Goal: Information Seeking & Learning: Check status

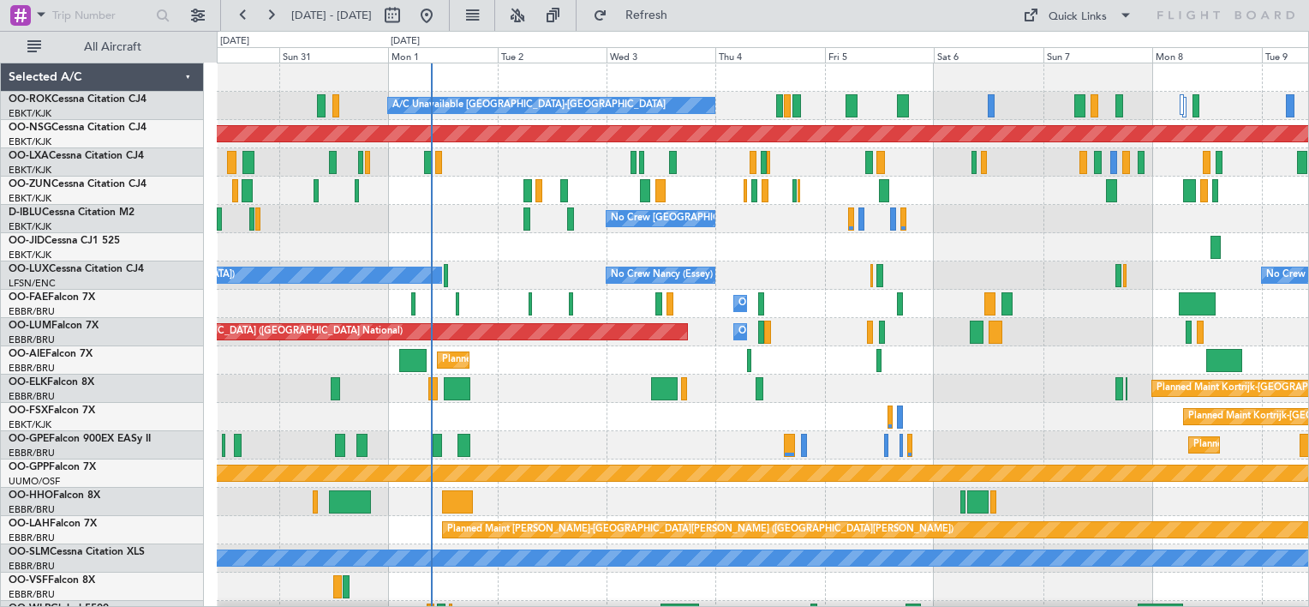
click at [476, 293] on div "A/C Unavailable [GEOGRAPHIC_DATA]-[GEOGRAPHIC_DATA] Planned Maint [GEOGRAPHIC_D…" at bounding box center [763, 346] width 1092 height 566
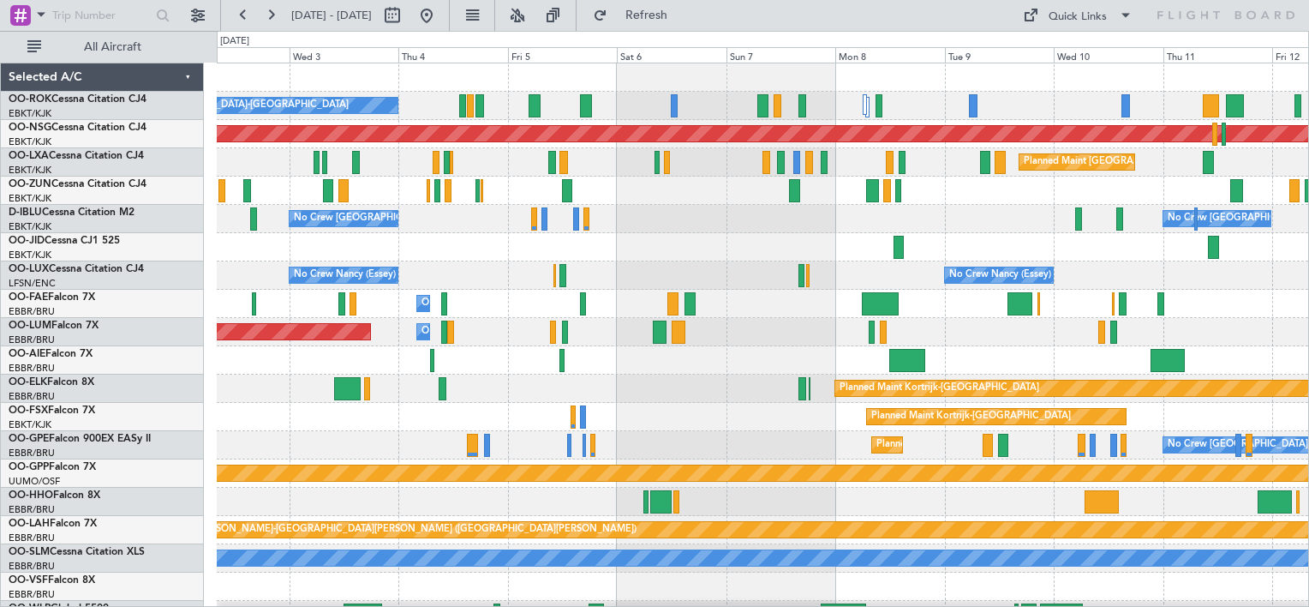
click at [703, 263] on div "A/C Unavailable [GEOGRAPHIC_DATA]-[GEOGRAPHIC_DATA] Planned Maint [GEOGRAPHIC_D…" at bounding box center [763, 346] width 1092 height 566
click at [944, 188] on div at bounding box center [763, 191] width 1092 height 28
click at [824, 234] on div "A/C Unavailable [GEOGRAPHIC_DATA]-[GEOGRAPHIC_DATA] Planned Maint [GEOGRAPHIC_D…" at bounding box center [763, 346] width 1092 height 566
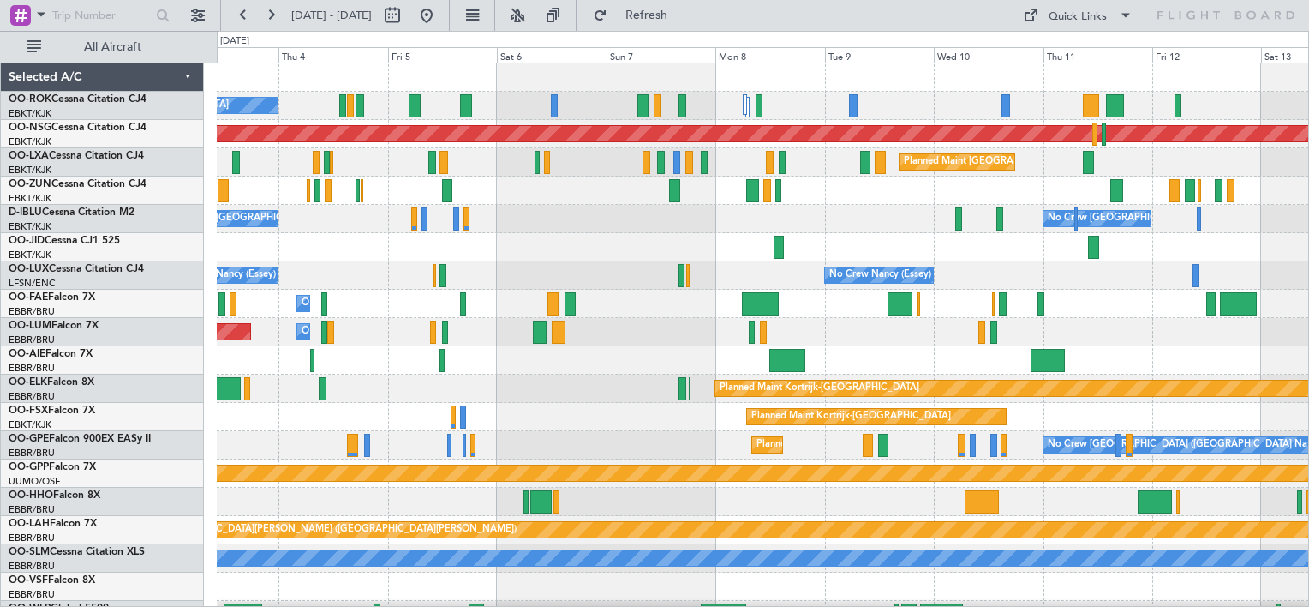
click at [867, 341] on div "A/C Unavailable [GEOGRAPHIC_DATA]-[GEOGRAPHIC_DATA] Planned Maint [GEOGRAPHIC_D…" at bounding box center [763, 346] width 1092 height 566
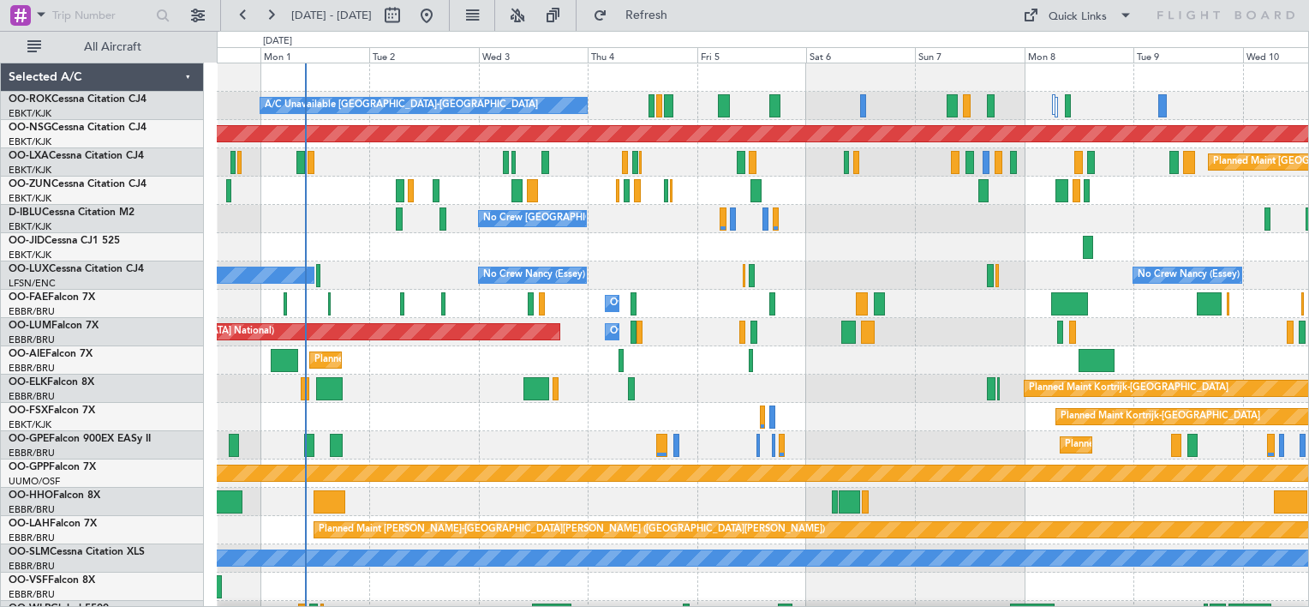
click at [608, 316] on div "A/C Unavailable [GEOGRAPHIC_DATA]-[GEOGRAPHIC_DATA] Planned Maint [GEOGRAPHIC_D…" at bounding box center [763, 346] width 1092 height 566
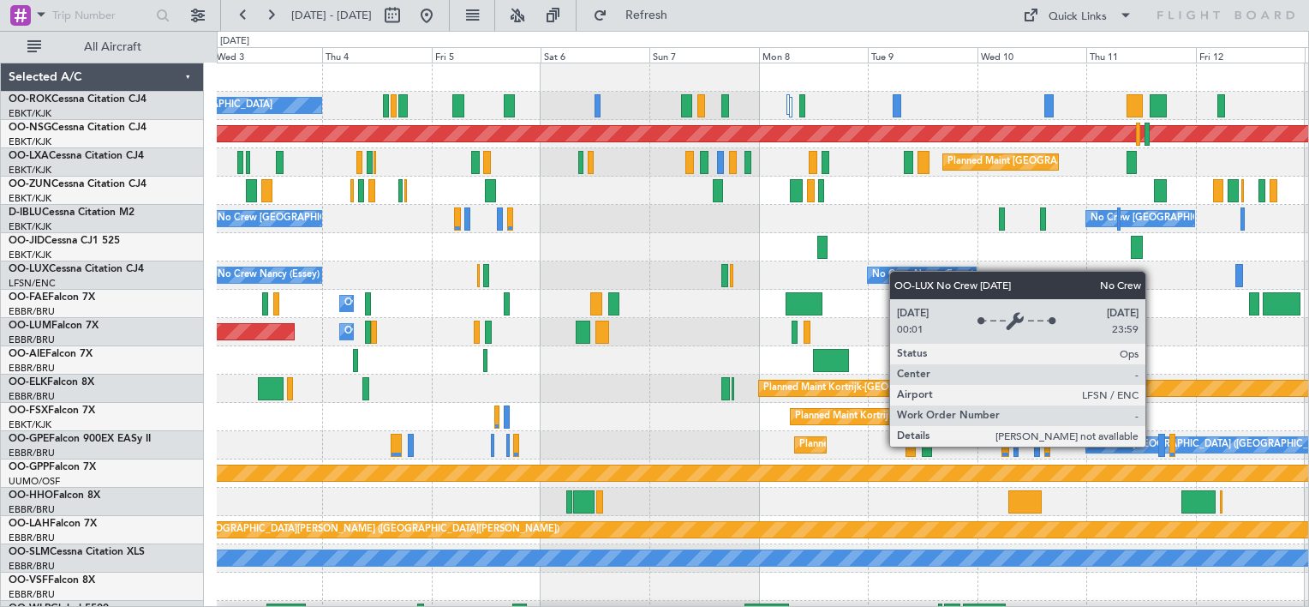
click at [890, 274] on div "A/C Unavailable [GEOGRAPHIC_DATA]-[GEOGRAPHIC_DATA] Planned Maint [GEOGRAPHIC_D…" at bounding box center [763, 346] width 1092 height 566
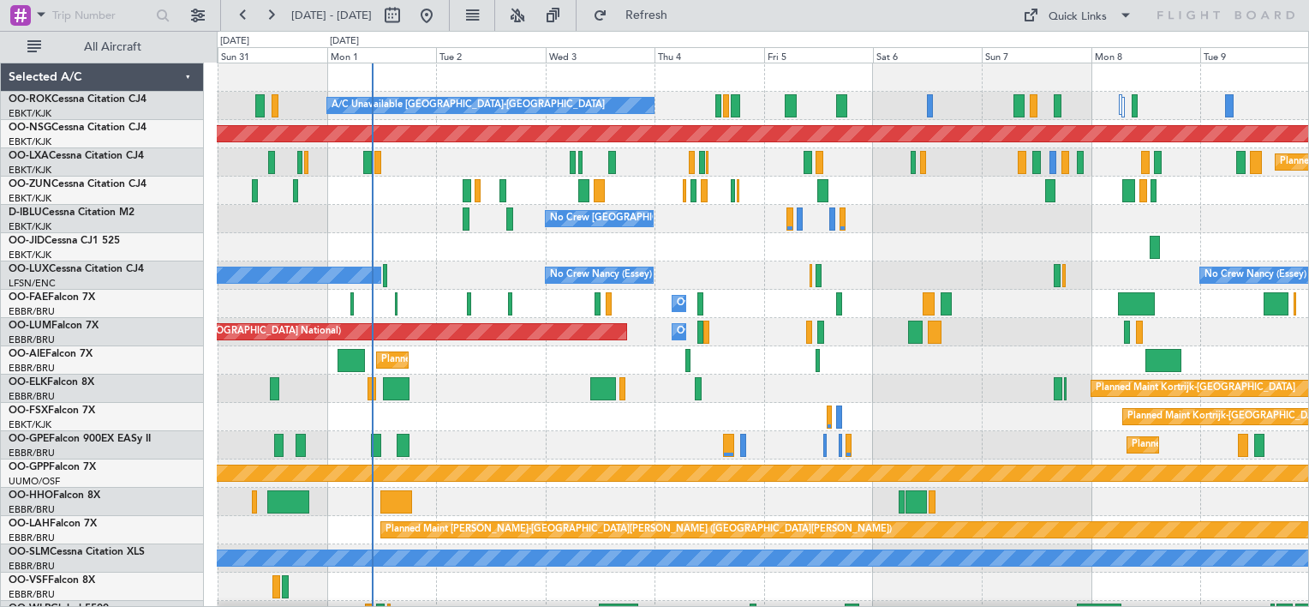
click at [994, 261] on div "A/C Unavailable [GEOGRAPHIC_DATA]-[GEOGRAPHIC_DATA] Planned Maint [GEOGRAPHIC_D…" at bounding box center [763, 346] width 1092 height 566
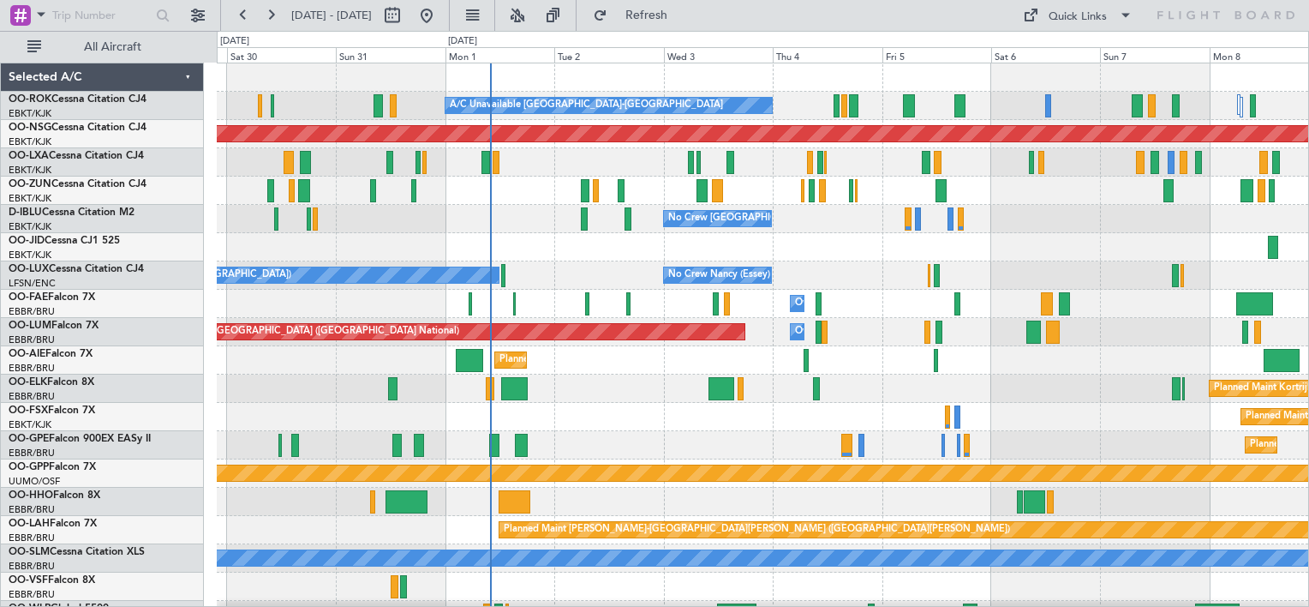
click at [850, 291] on div "A/C Unavailable [GEOGRAPHIC_DATA]-[GEOGRAPHIC_DATA] Planned Maint [GEOGRAPHIC_D…" at bounding box center [763, 346] width 1092 height 566
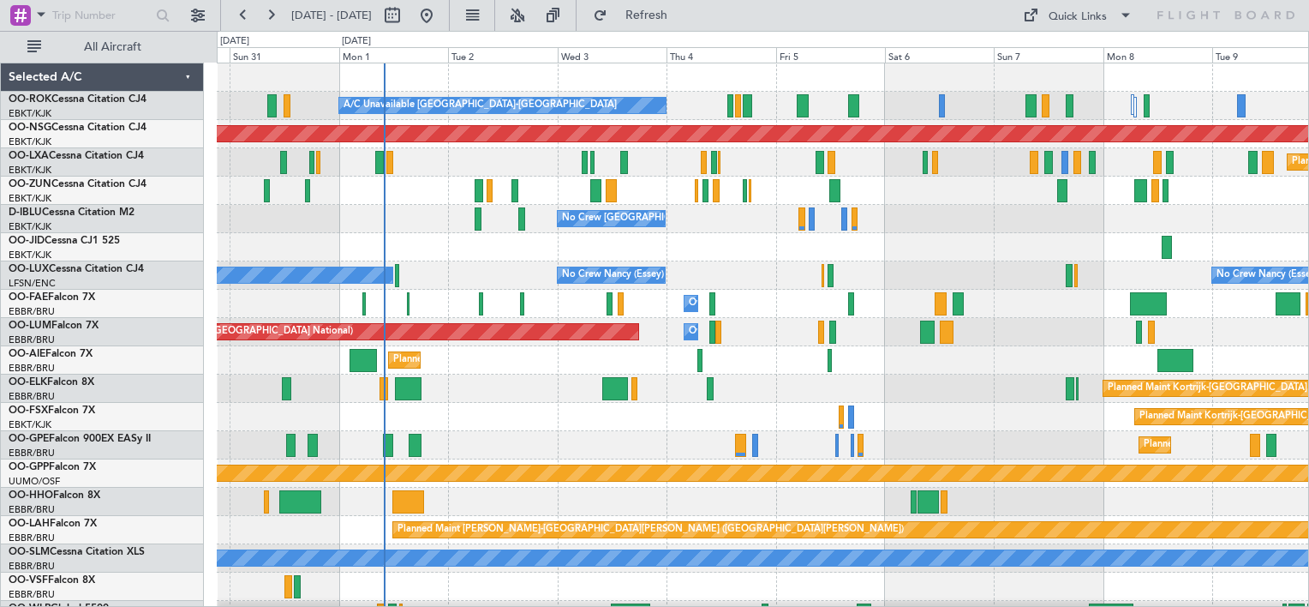
click at [711, 274] on div "A/C Unavailable [GEOGRAPHIC_DATA]-[GEOGRAPHIC_DATA] Planned Maint [GEOGRAPHIC_D…" at bounding box center [763, 346] width 1092 height 566
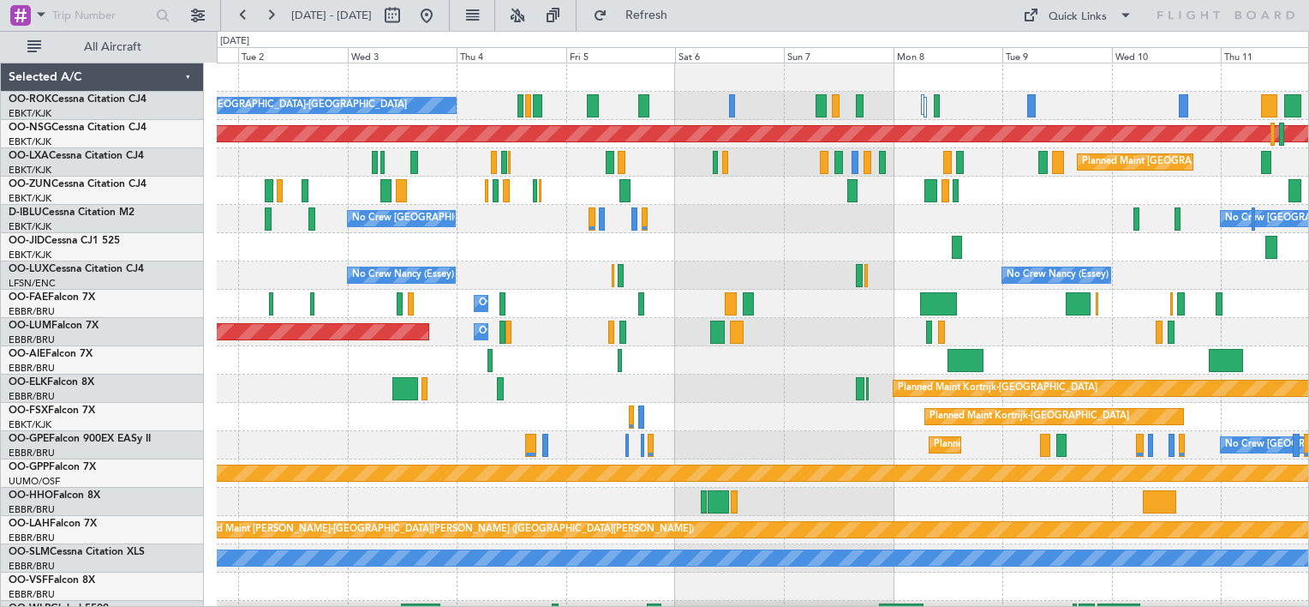
click at [750, 279] on div "A/C Unavailable [GEOGRAPHIC_DATA]-[GEOGRAPHIC_DATA] Planned Maint [GEOGRAPHIC_D…" at bounding box center [763, 346] width 1092 height 566
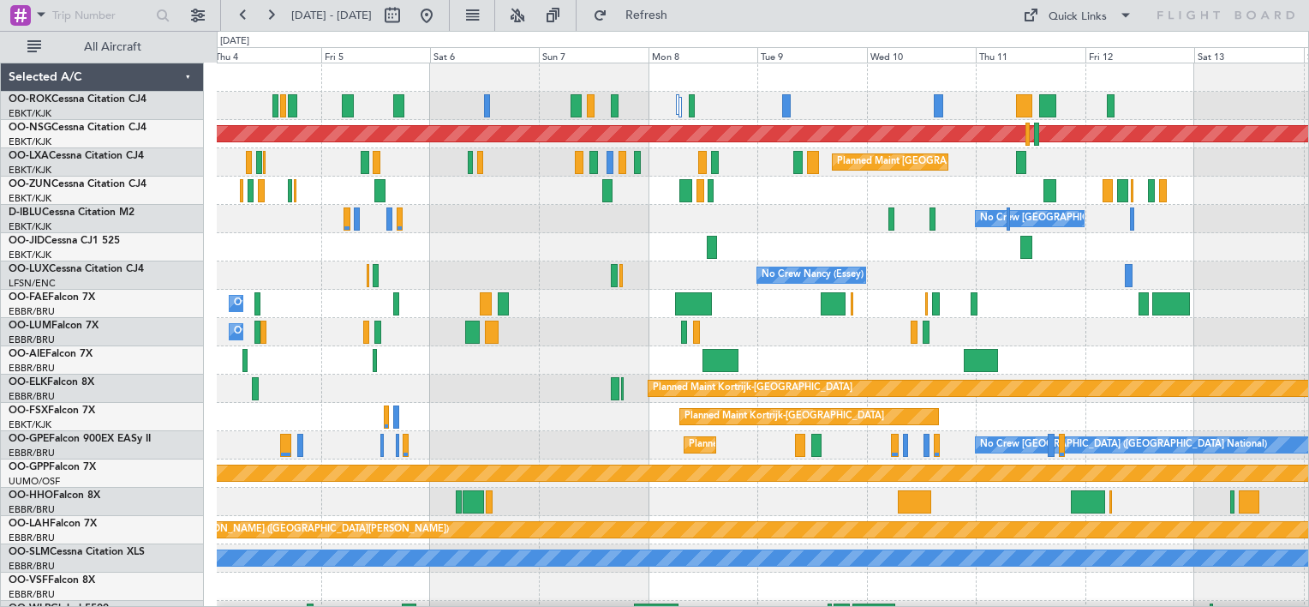
click at [576, 194] on div at bounding box center [763, 191] width 1092 height 28
click at [564, 248] on div "Planned Maint [GEOGRAPHIC_DATA] ([GEOGRAPHIC_DATA]) A/C Unavailable [GEOGRAPHIC…" at bounding box center [763, 346] width 1092 height 566
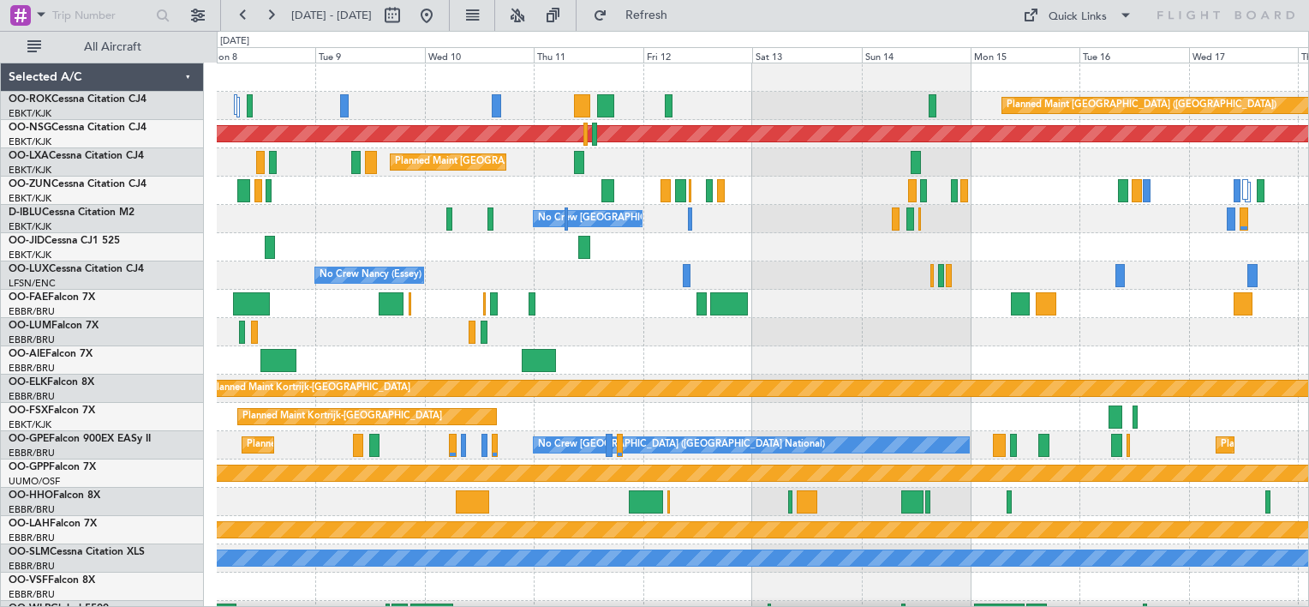
click at [784, 234] on div "Planned Maint [GEOGRAPHIC_DATA] ([GEOGRAPHIC_DATA]) Planned Maint [GEOGRAPHIC_D…" at bounding box center [763, 346] width 1092 height 566
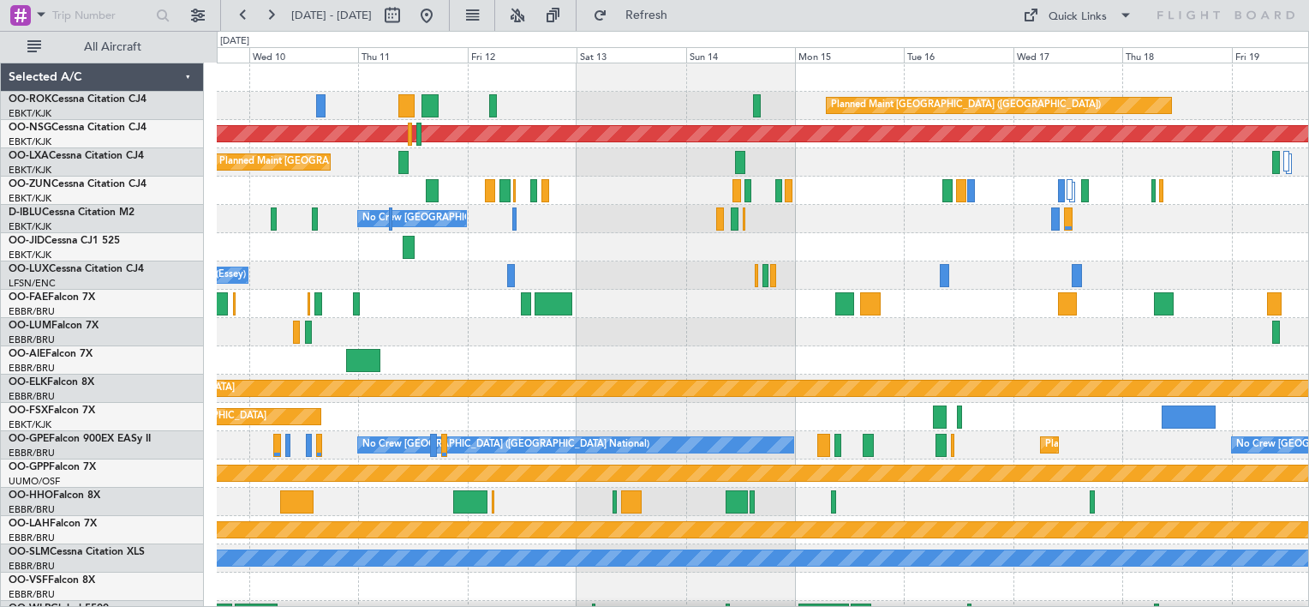
click at [649, 206] on div "Planned Maint [GEOGRAPHIC_DATA] ([GEOGRAPHIC_DATA]) Planned Maint [GEOGRAPHIC_D…" at bounding box center [763, 346] width 1092 height 566
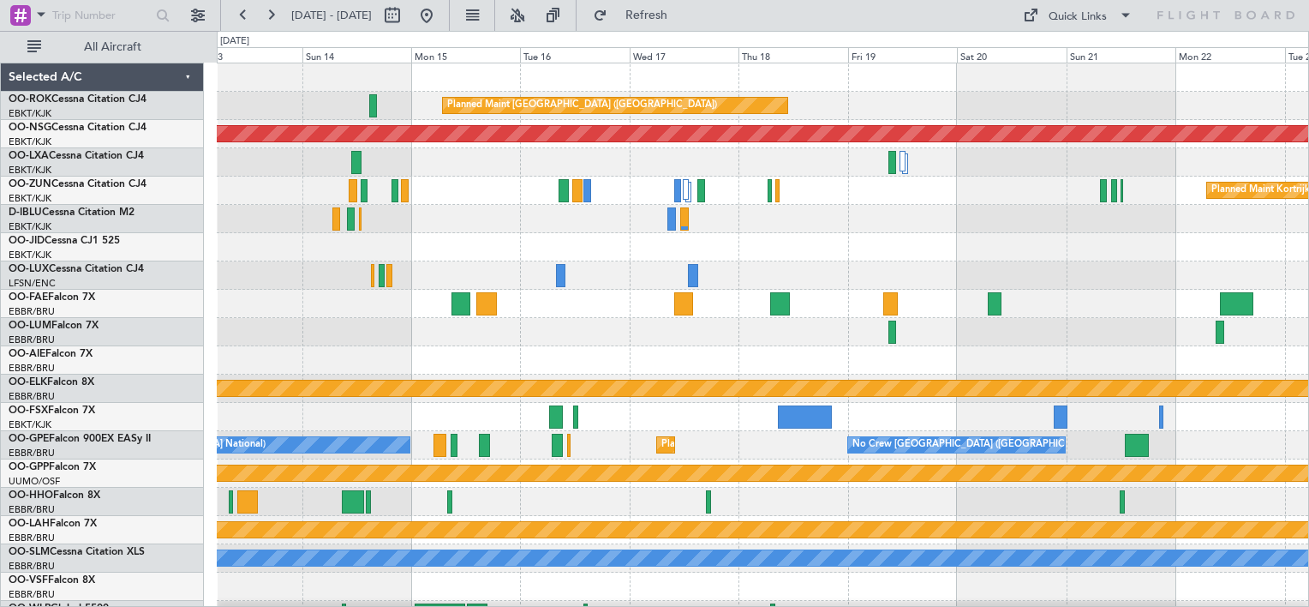
click at [454, 199] on div "Planned Maint Kortrijk-[GEOGRAPHIC_DATA]" at bounding box center [763, 191] width 1092 height 28
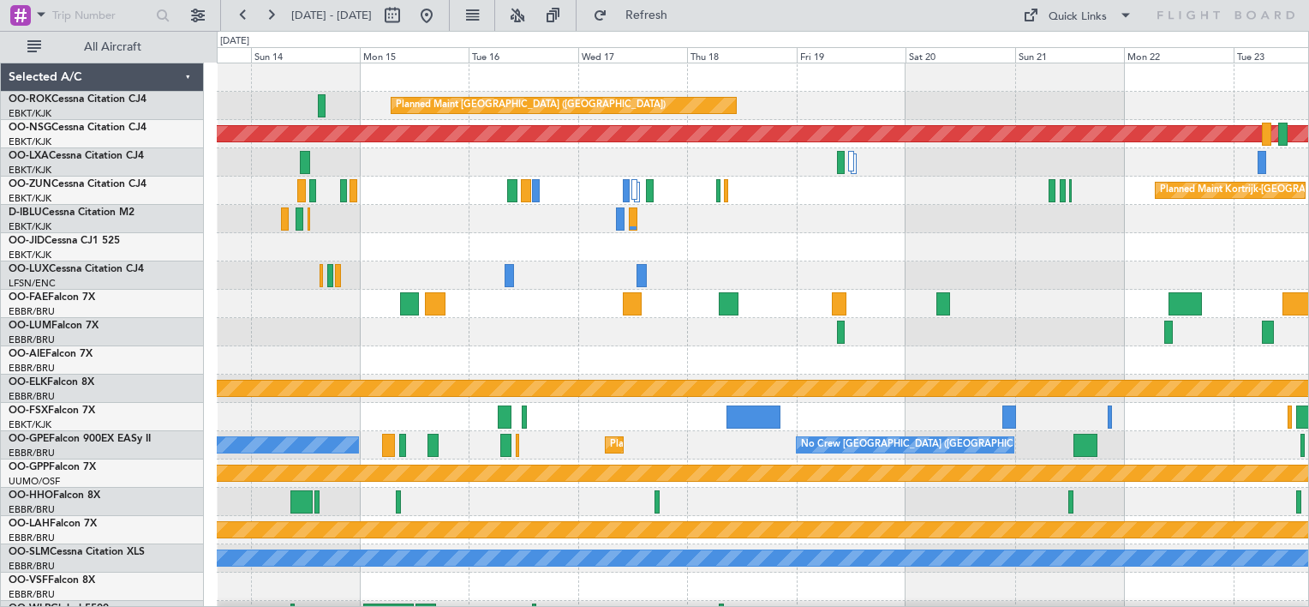
click at [572, 239] on div "Planned Maint [GEOGRAPHIC_DATA] ([GEOGRAPHIC_DATA]) Planned Maint [GEOGRAPHIC_D…" at bounding box center [763, 346] width 1092 height 566
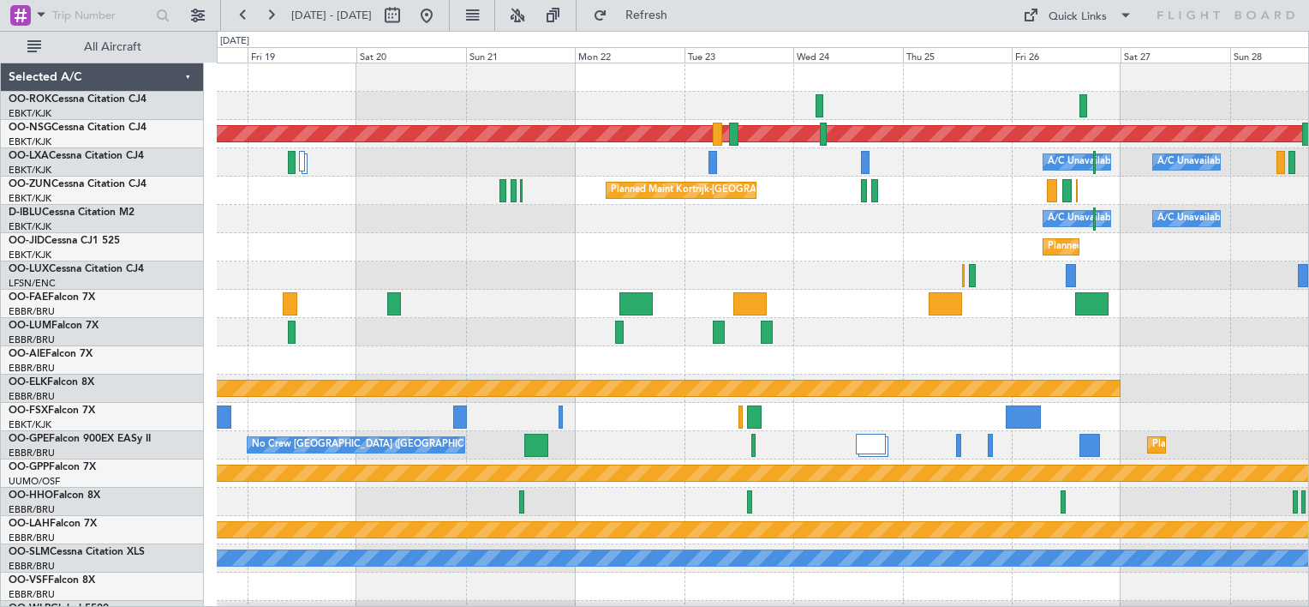
click at [435, 195] on div "Owner [GEOGRAPHIC_DATA]-[GEOGRAPHIC_DATA] Planned Maint [GEOGRAPHIC_DATA] ([GEO…" at bounding box center [763, 346] width 1092 height 566
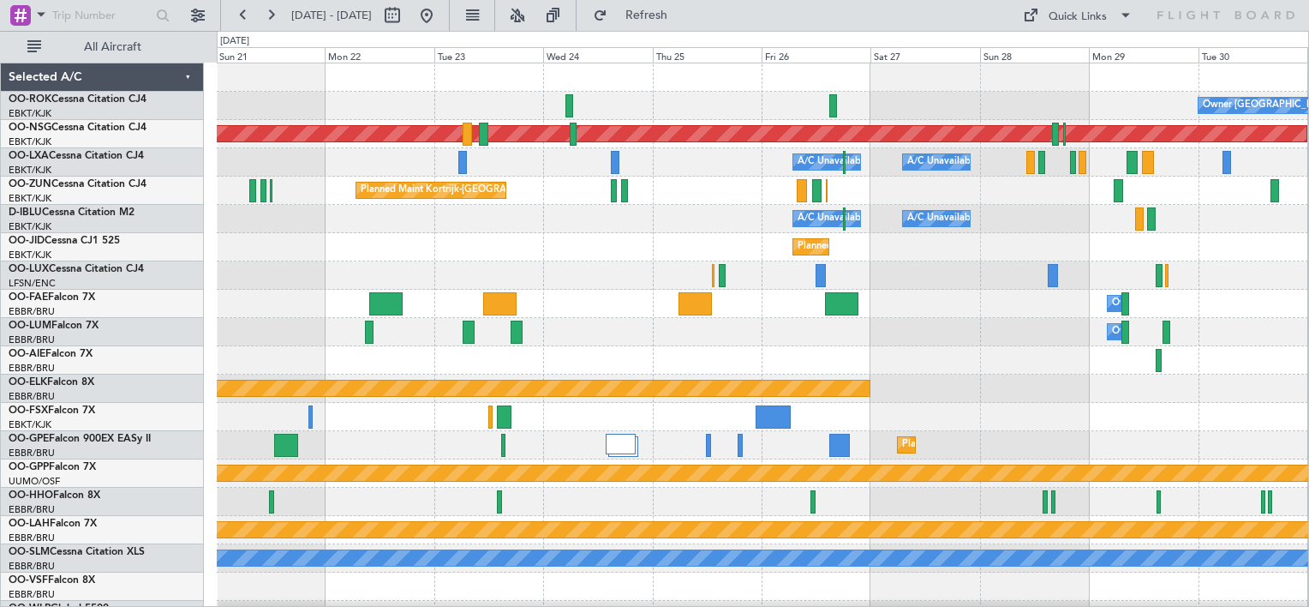
click at [315, 199] on div "Owner [GEOGRAPHIC_DATA]-[GEOGRAPHIC_DATA] Planned Maint [GEOGRAPHIC_DATA] ([GEO…" at bounding box center [763, 346] width 1092 height 566
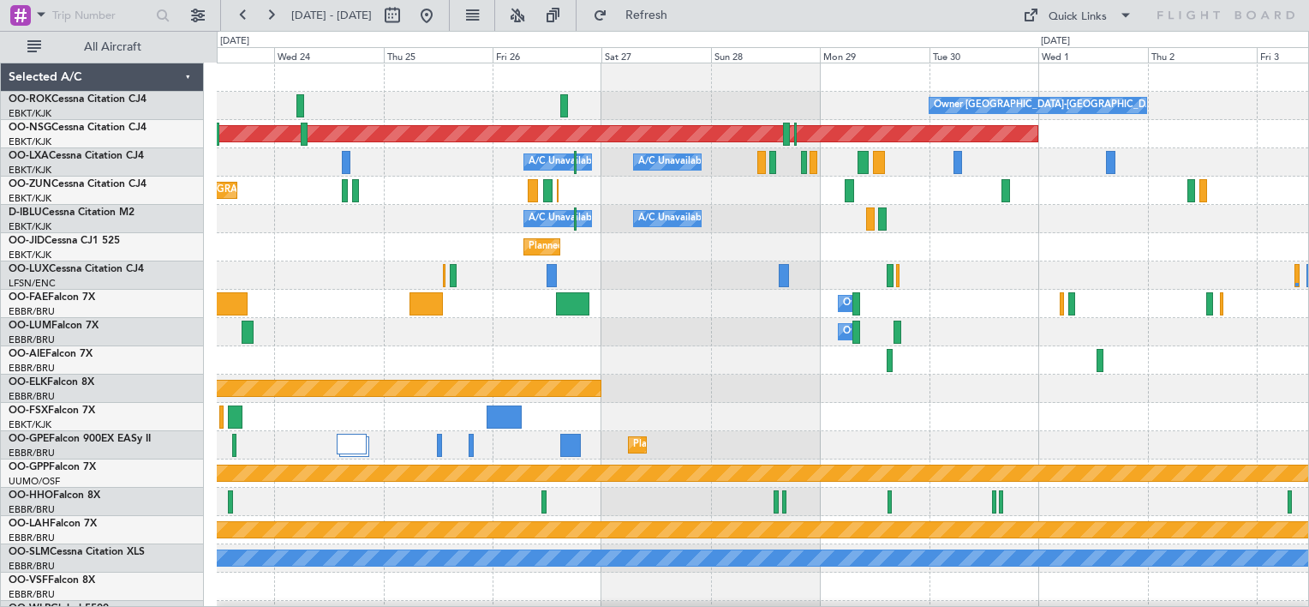
click at [1015, 243] on div "Planned Maint Kortrijk-[GEOGRAPHIC_DATA] Planned Maint [GEOGRAPHIC_DATA]-[GEOGR…" at bounding box center [763, 247] width 1092 height 28
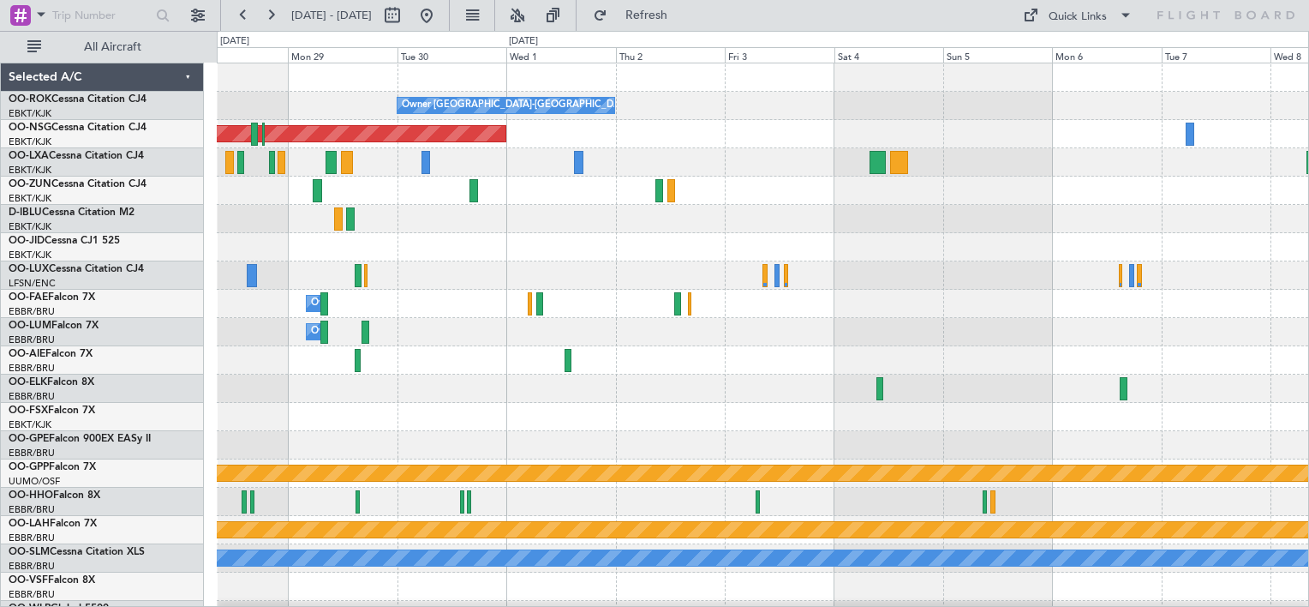
click at [500, 367] on div "Owner [GEOGRAPHIC_DATA]-[GEOGRAPHIC_DATA] Planned Maint [GEOGRAPHIC_DATA] ([GEO…" at bounding box center [763, 346] width 1092 height 566
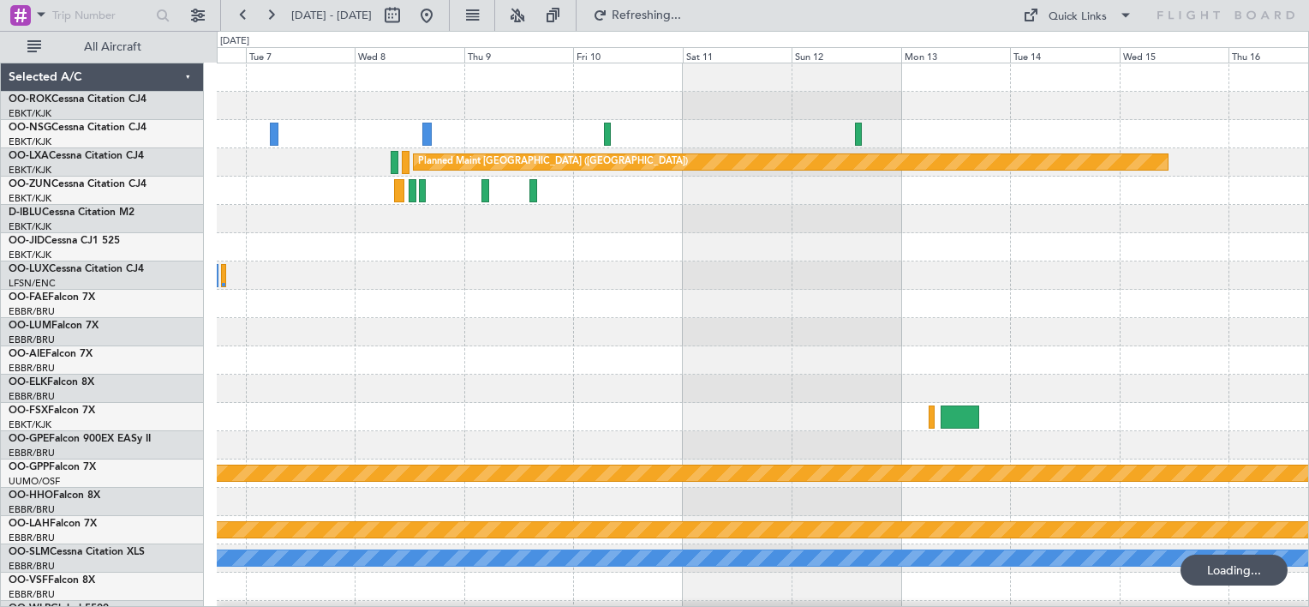
click at [594, 306] on div "Planned Maint [GEOGRAPHIC_DATA] ([GEOGRAPHIC_DATA]) Grounded [GEOGRAPHIC_DATA] …" at bounding box center [763, 346] width 1092 height 566
click at [616, 205] on div at bounding box center [763, 219] width 1092 height 28
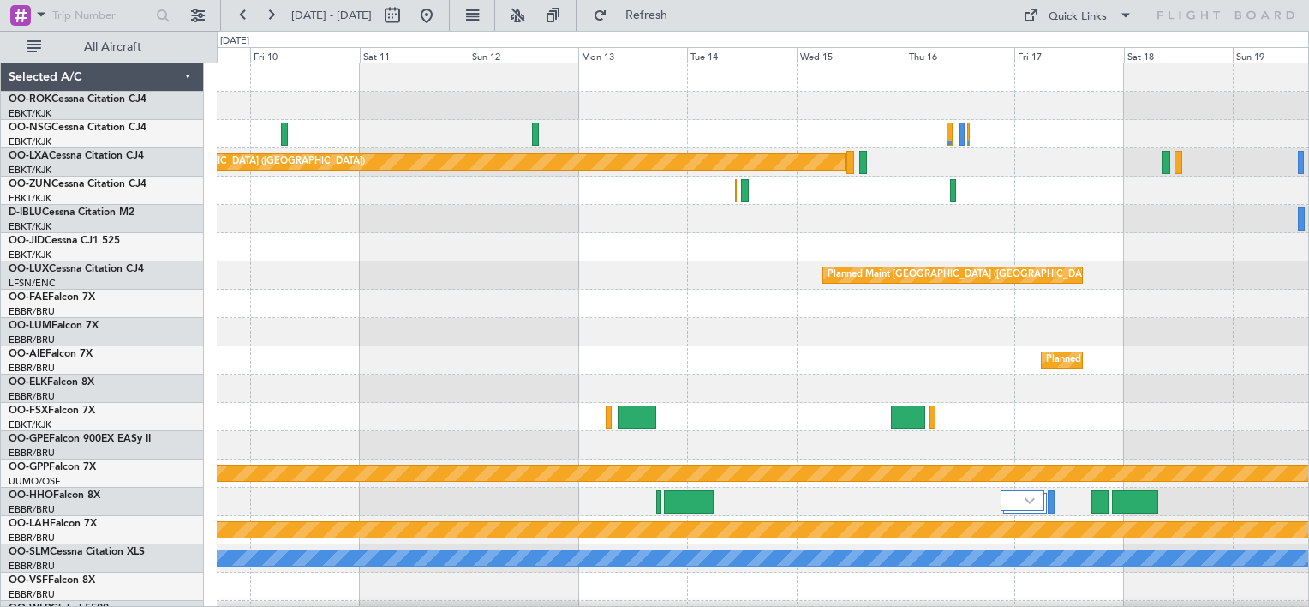
click at [332, 316] on div "Planned Maint [GEOGRAPHIC_DATA] ([GEOGRAPHIC_DATA]) Owner [GEOGRAPHIC_DATA]-[GE…" at bounding box center [763, 346] width 1092 height 566
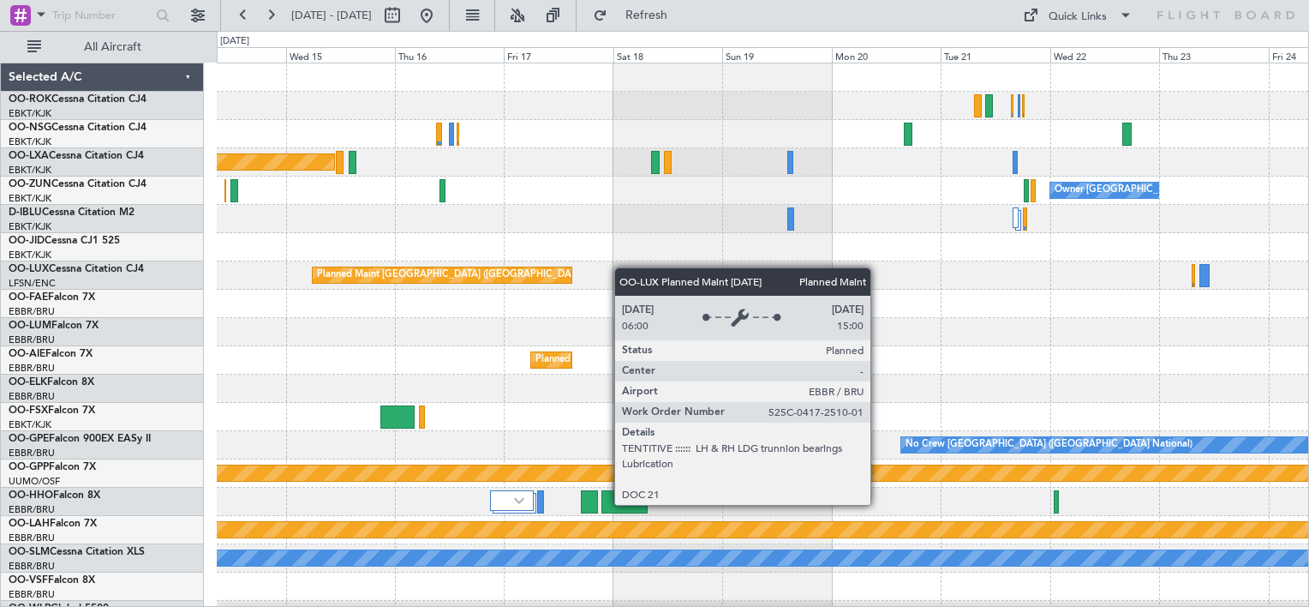
click at [460, 293] on div "Planned Maint [GEOGRAPHIC_DATA] ([GEOGRAPHIC_DATA]) Owner [GEOGRAPHIC_DATA]-[GE…" at bounding box center [763, 346] width 1092 height 566
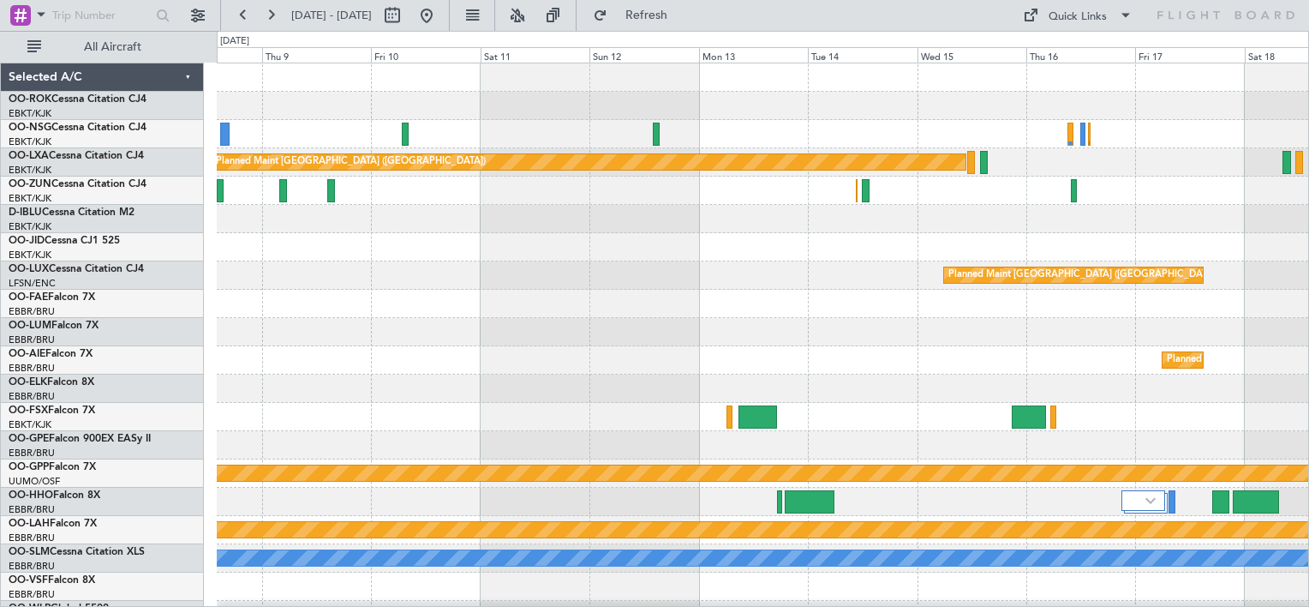
click at [1115, 287] on div "Planned Maint [GEOGRAPHIC_DATA] ([GEOGRAPHIC_DATA]) Planned Maint [GEOGRAPHIC_D…" at bounding box center [763, 346] width 1092 height 566
